Goal: Task Accomplishment & Management: Use online tool/utility

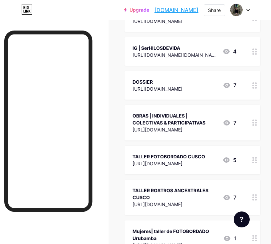
scroll to position [225, 0]
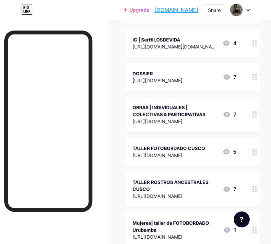
click at [255, 188] on icon at bounding box center [254, 189] width 5 height 6
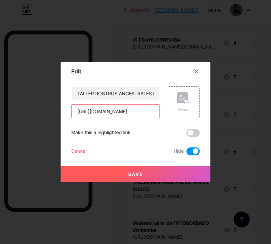
click at [136, 117] on input "[URL][DOMAIN_NAME]" at bounding box center [115, 111] width 88 height 13
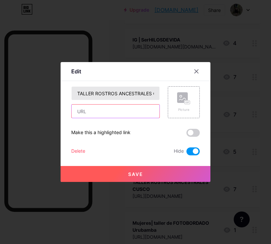
paste input "[URL][DOMAIN_NAME]"
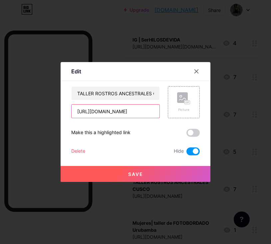
type input "[URL][DOMAIN_NAME]"
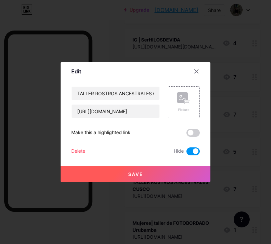
click at [140, 174] on span "Save" at bounding box center [135, 175] width 15 height 6
click at [192, 150] on span at bounding box center [192, 152] width 13 height 8
click at [186, 153] on input "checkbox" at bounding box center [186, 153] width 0 height 0
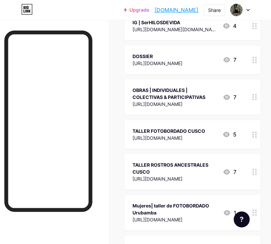
scroll to position [243, 0]
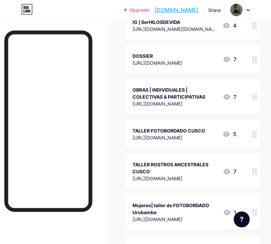
click at [253, 176] on div at bounding box center [254, 172] width 11 height 36
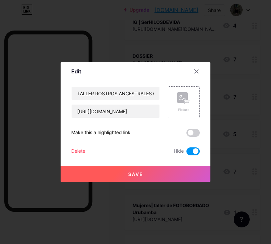
click at [191, 152] on span at bounding box center [192, 152] width 13 height 8
click at [186, 153] on input "checkbox" at bounding box center [186, 153] width 0 height 0
click at [173, 172] on button "Save" at bounding box center [136, 174] width 150 height 16
